Goal: Find specific page/section: Find specific page/section

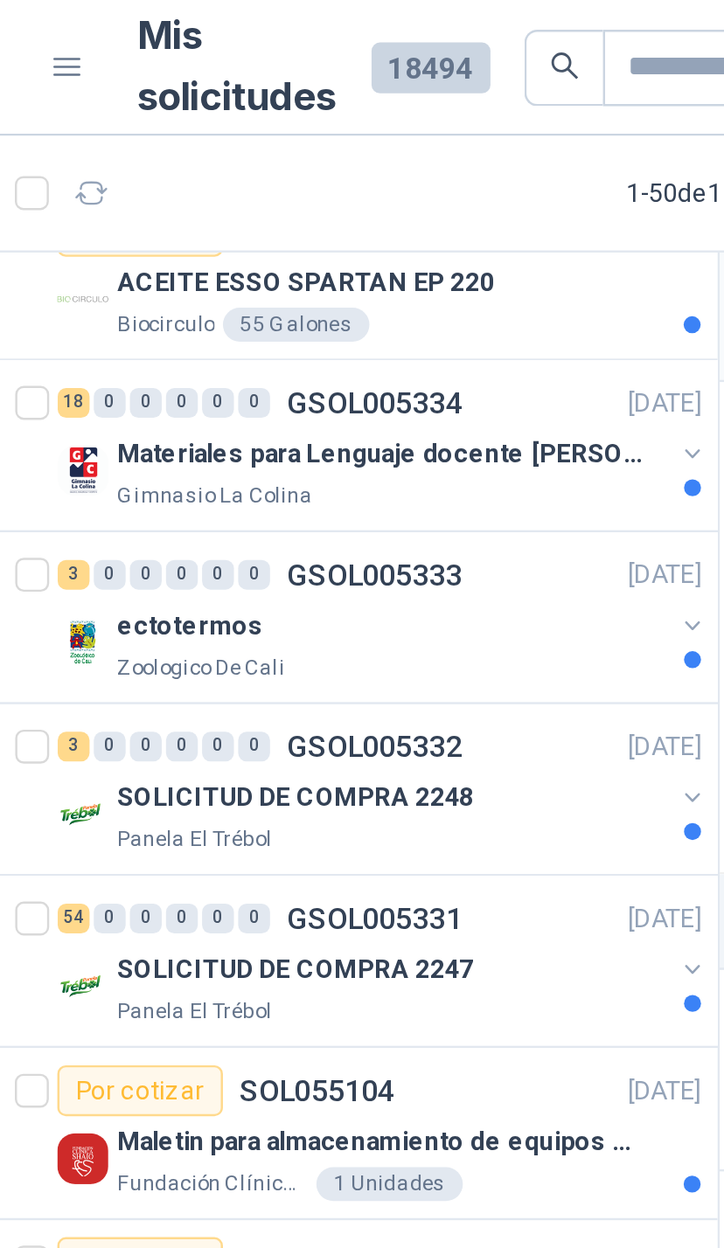
scroll to position [2089, 0]
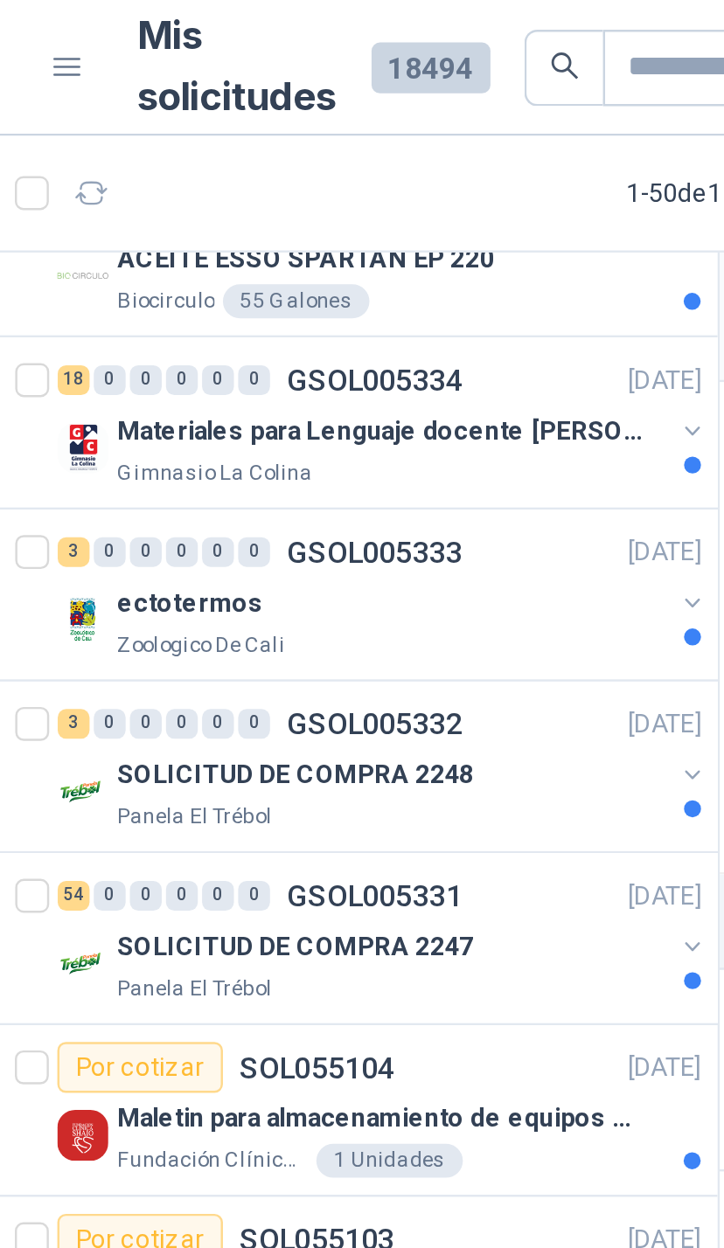
click at [345, 179] on button "button" at bounding box center [352, 177] width 14 height 14
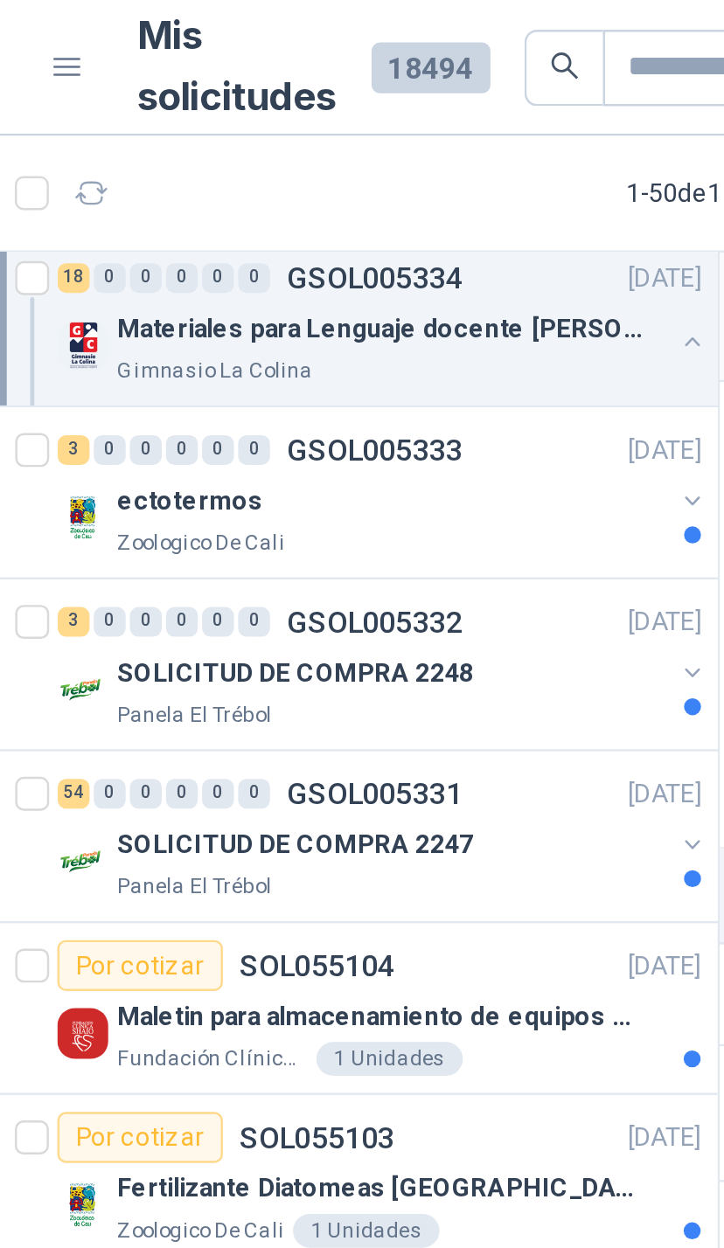
scroll to position [3406, 0]
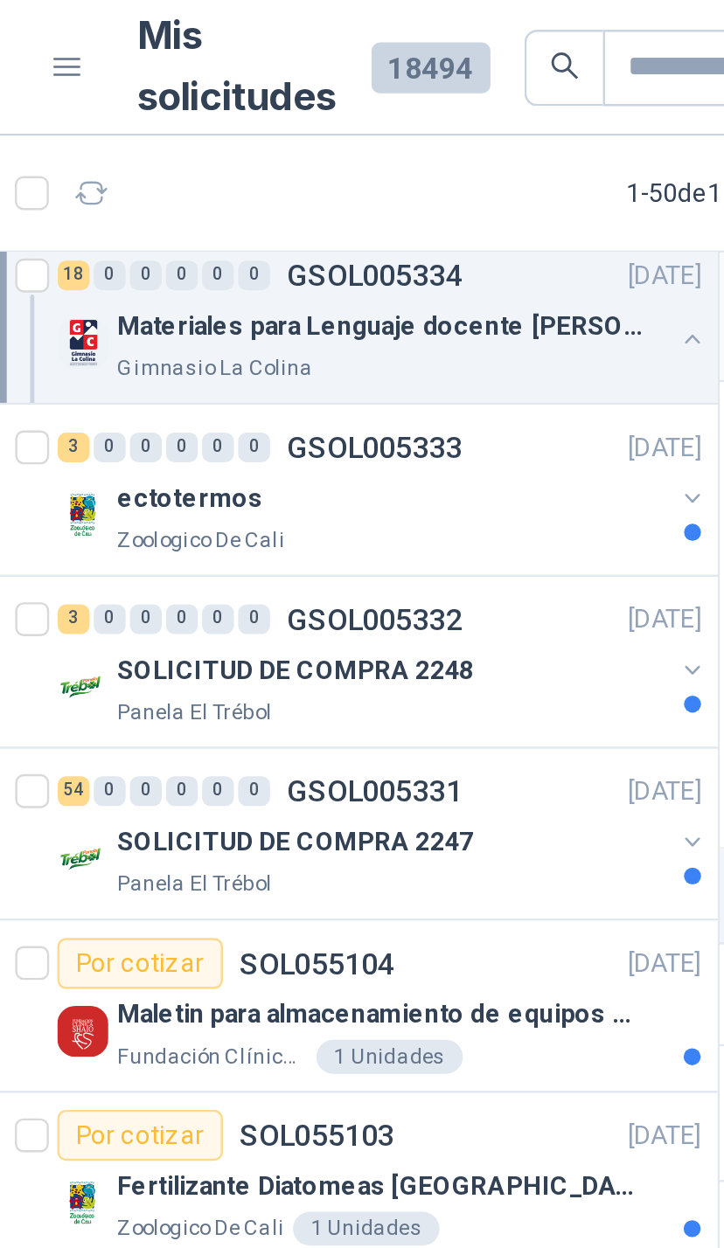
click at [345, 204] on button "button" at bounding box center [352, 205] width 14 height 14
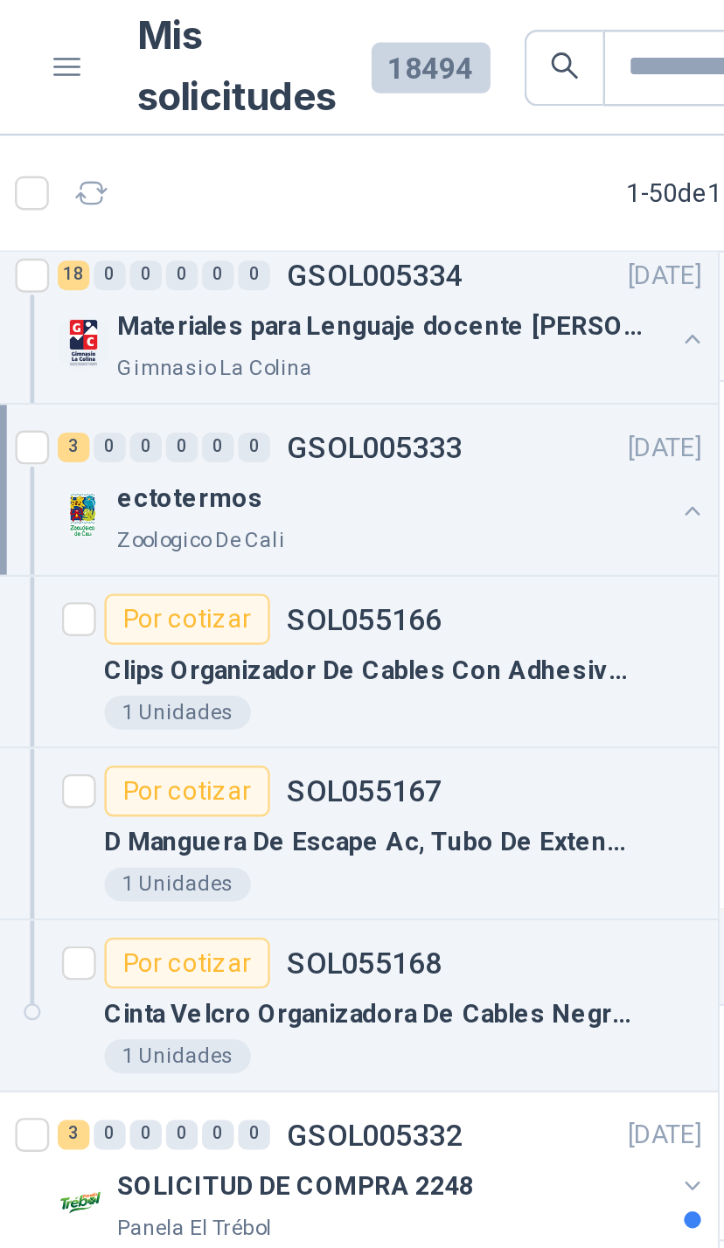
click at [345, 211] on button "button" at bounding box center [352, 211] width 14 height 14
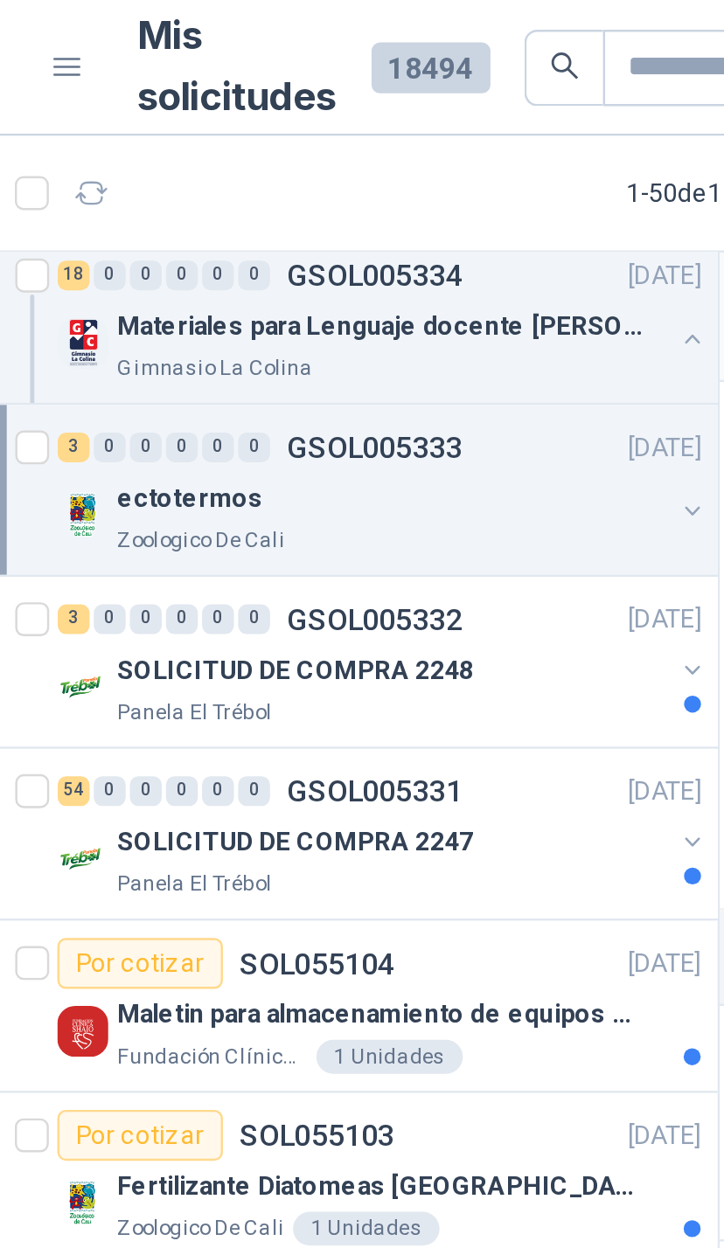
click at [345, 279] on button "button" at bounding box center [352, 276] width 14 height 14
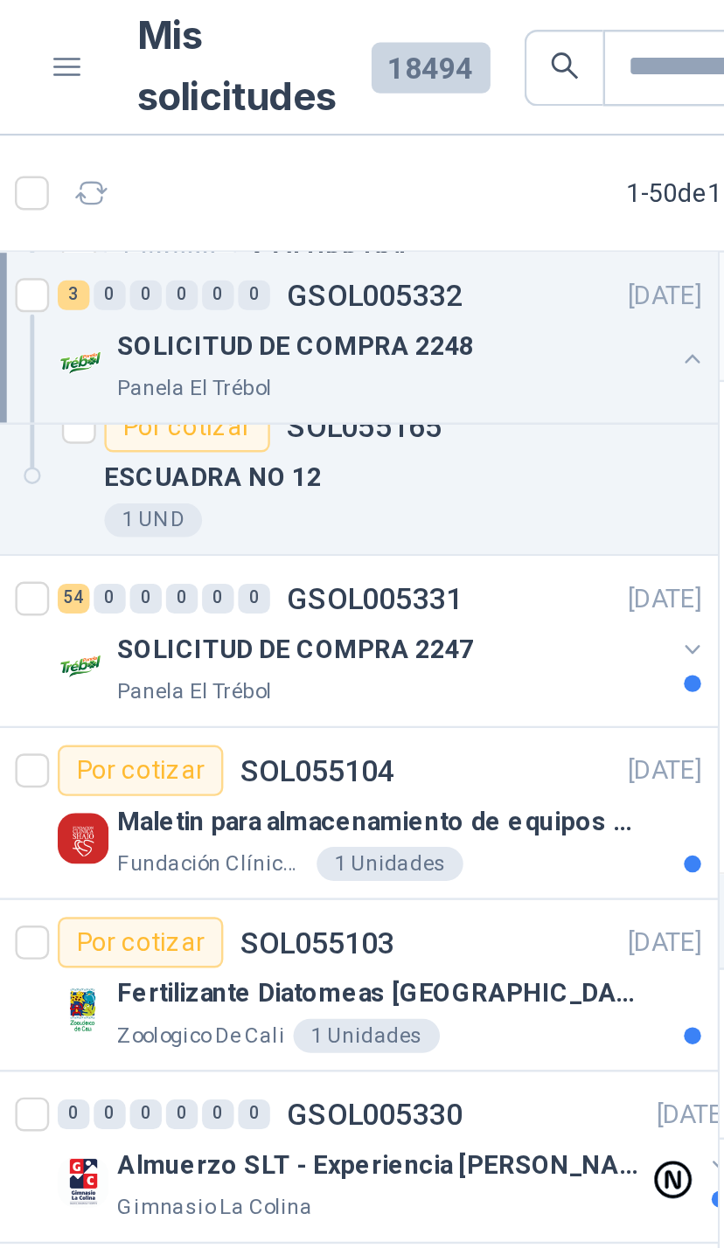
scroll to position [3980, 0]
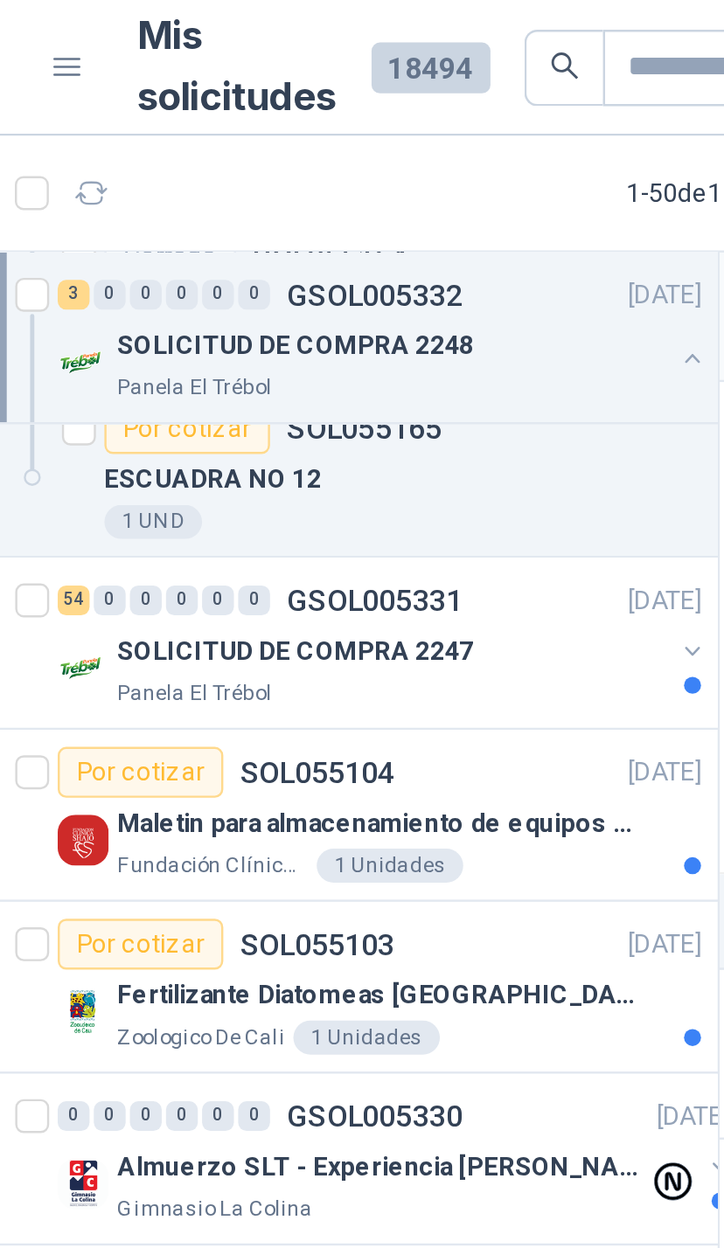
click at [345, 267] on button "button" at bounding box center [352, 268] width 14 height 14
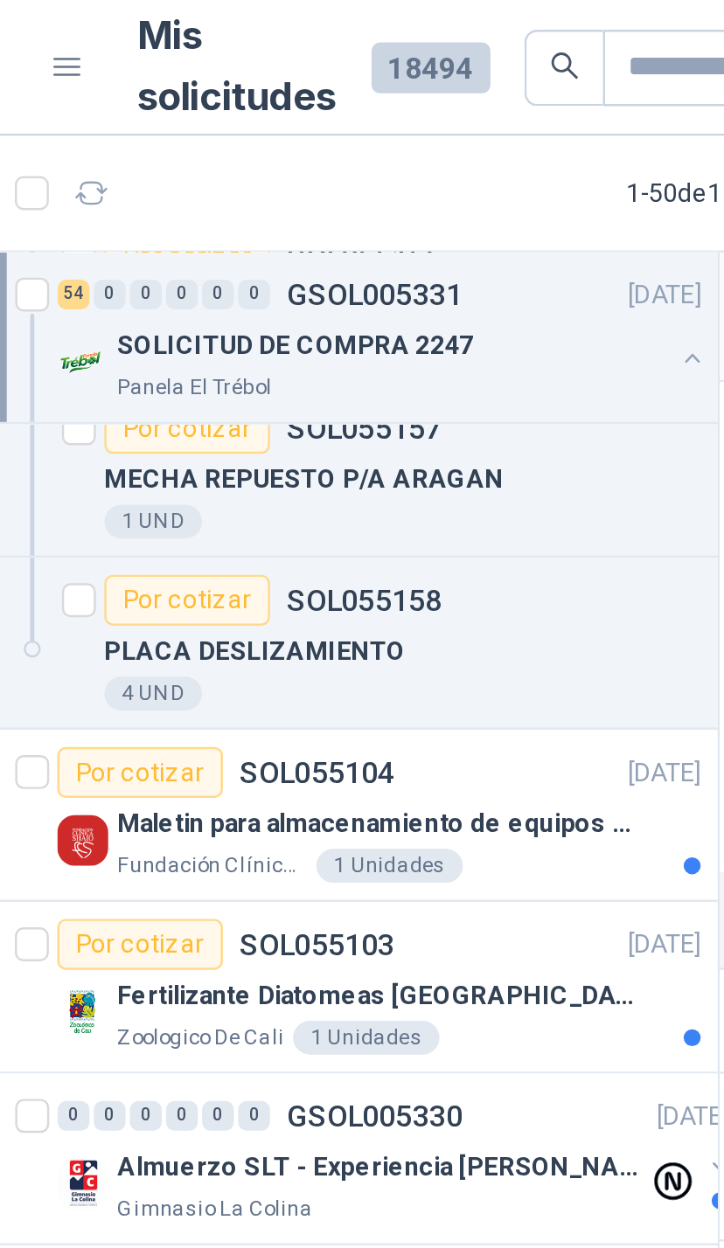
scroll to position [7802, 0]
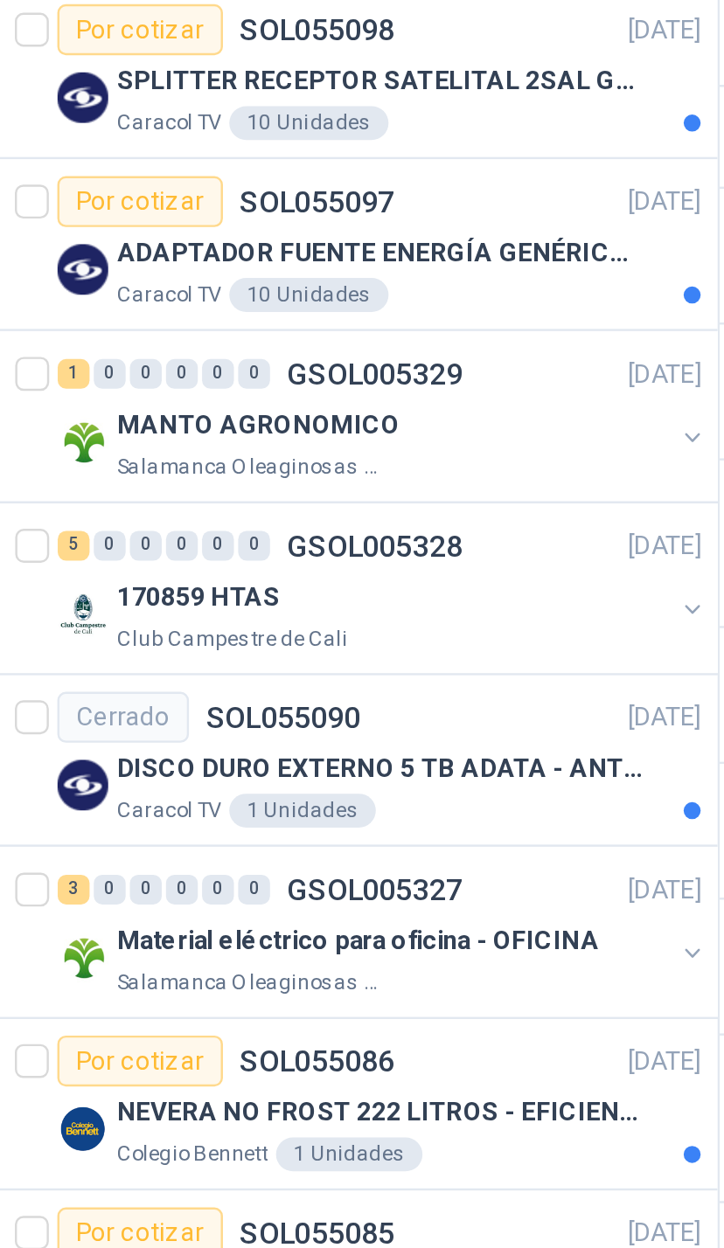
click at [345, 762] on button "button" at bounding box center [352, 769] width 14 height 14
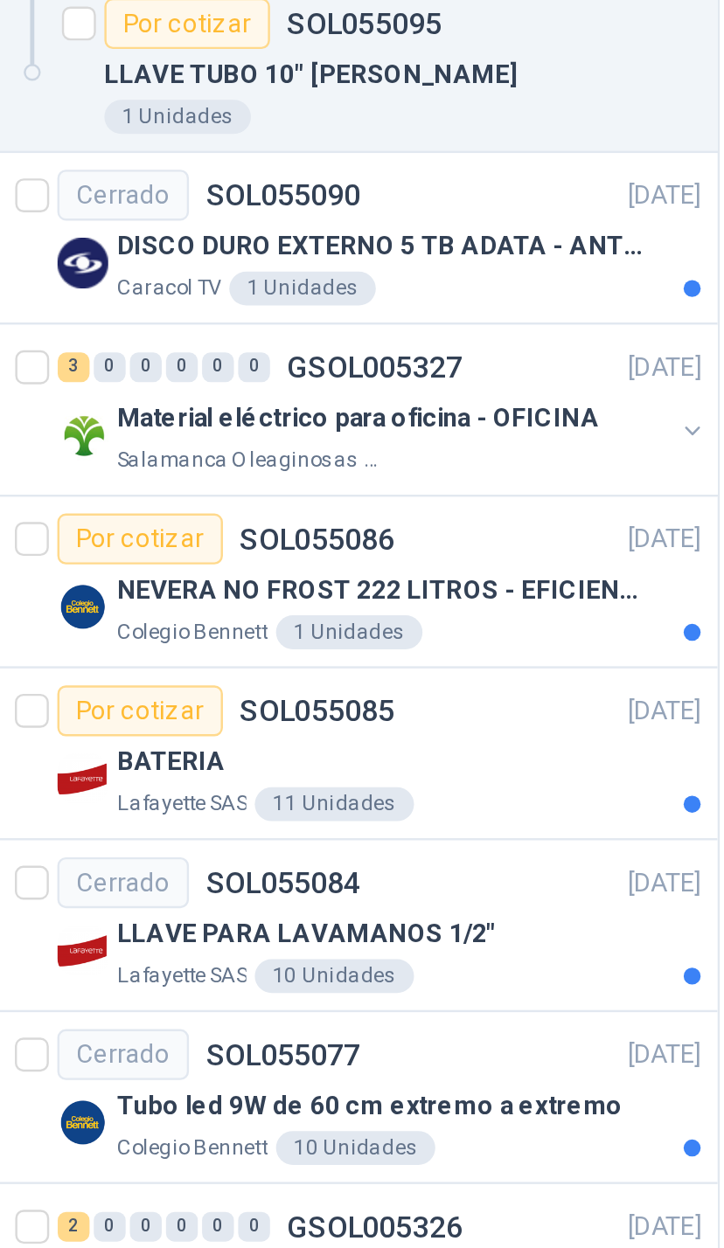
scroll to position [204, 0]
